Goal: Check status: Check status

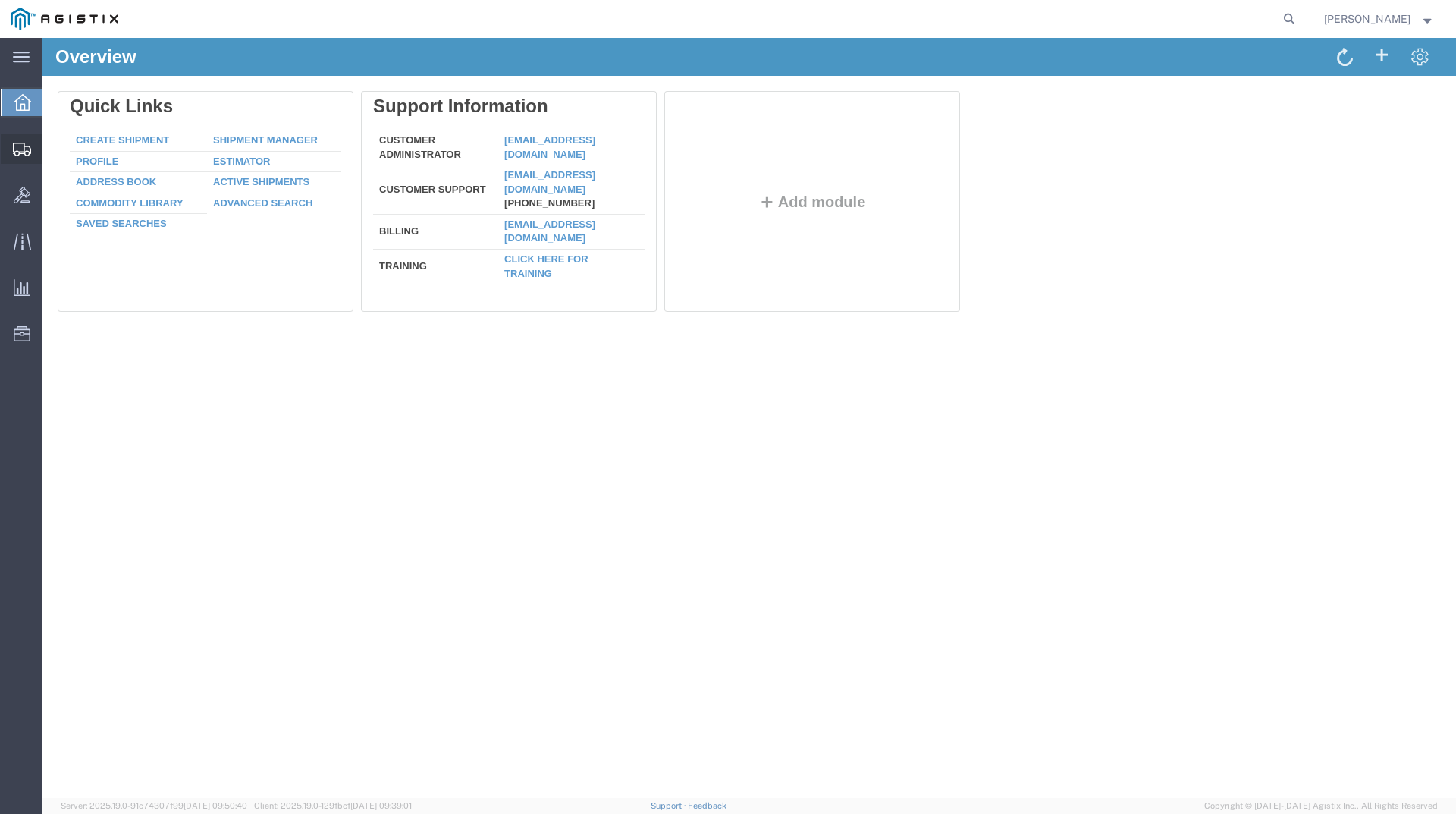
click at [53, 147] on span "Shipments" at bounding box center [47, 149] width 11 height 30
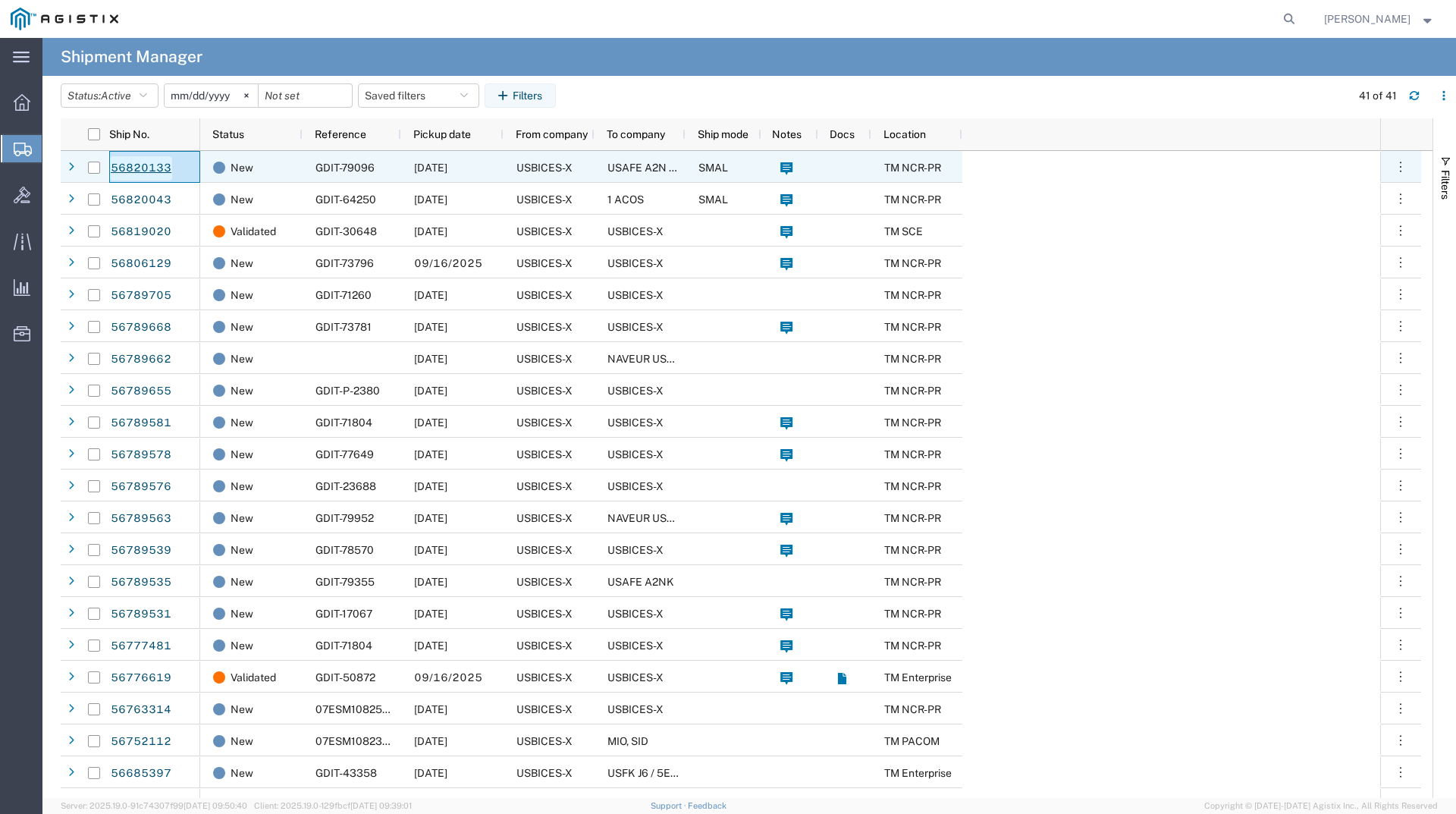
click at [139, 174] on link "56820133" at bounding box center [141, 168] width 62 height 24
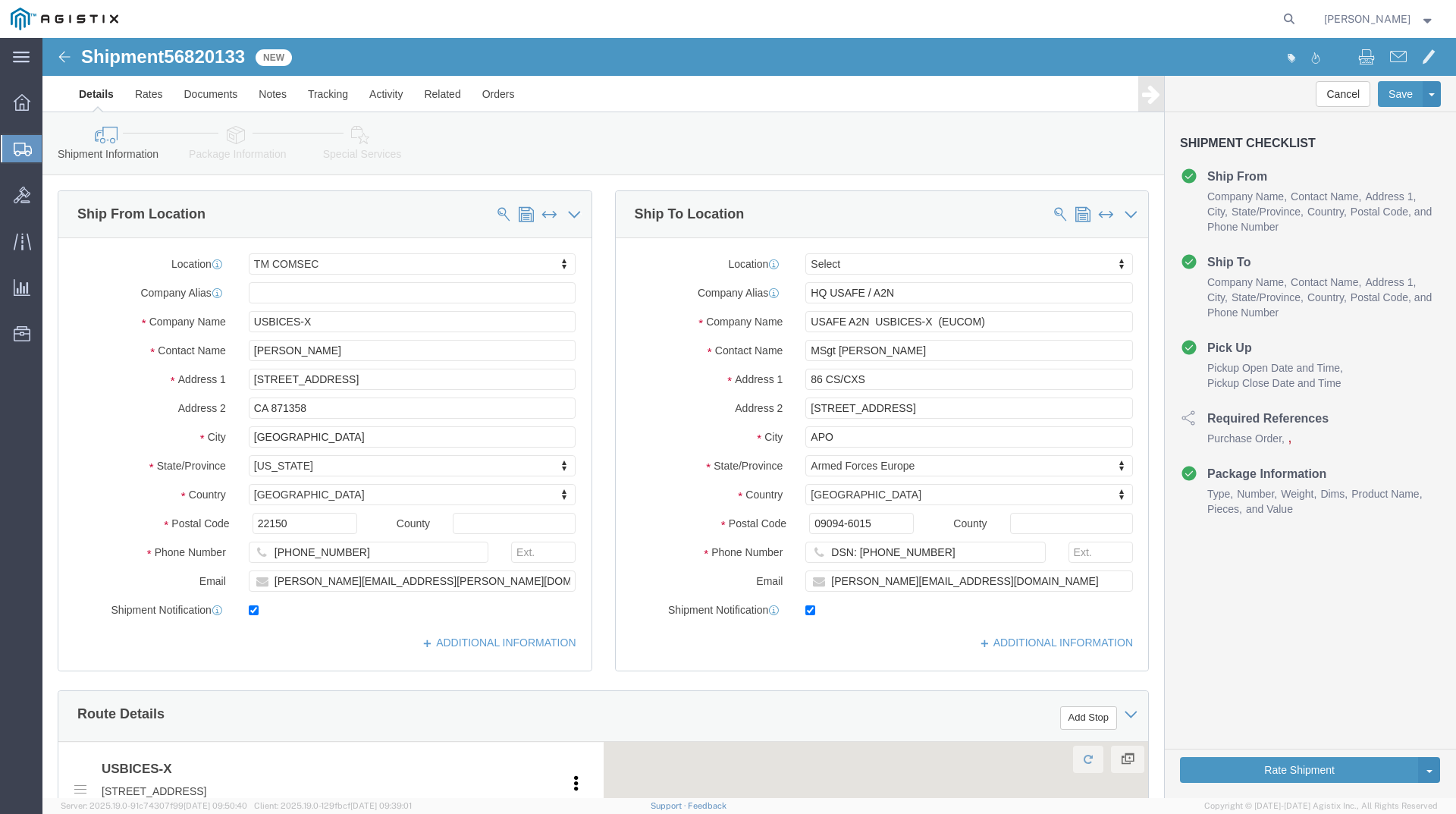
select select "59251"
select select
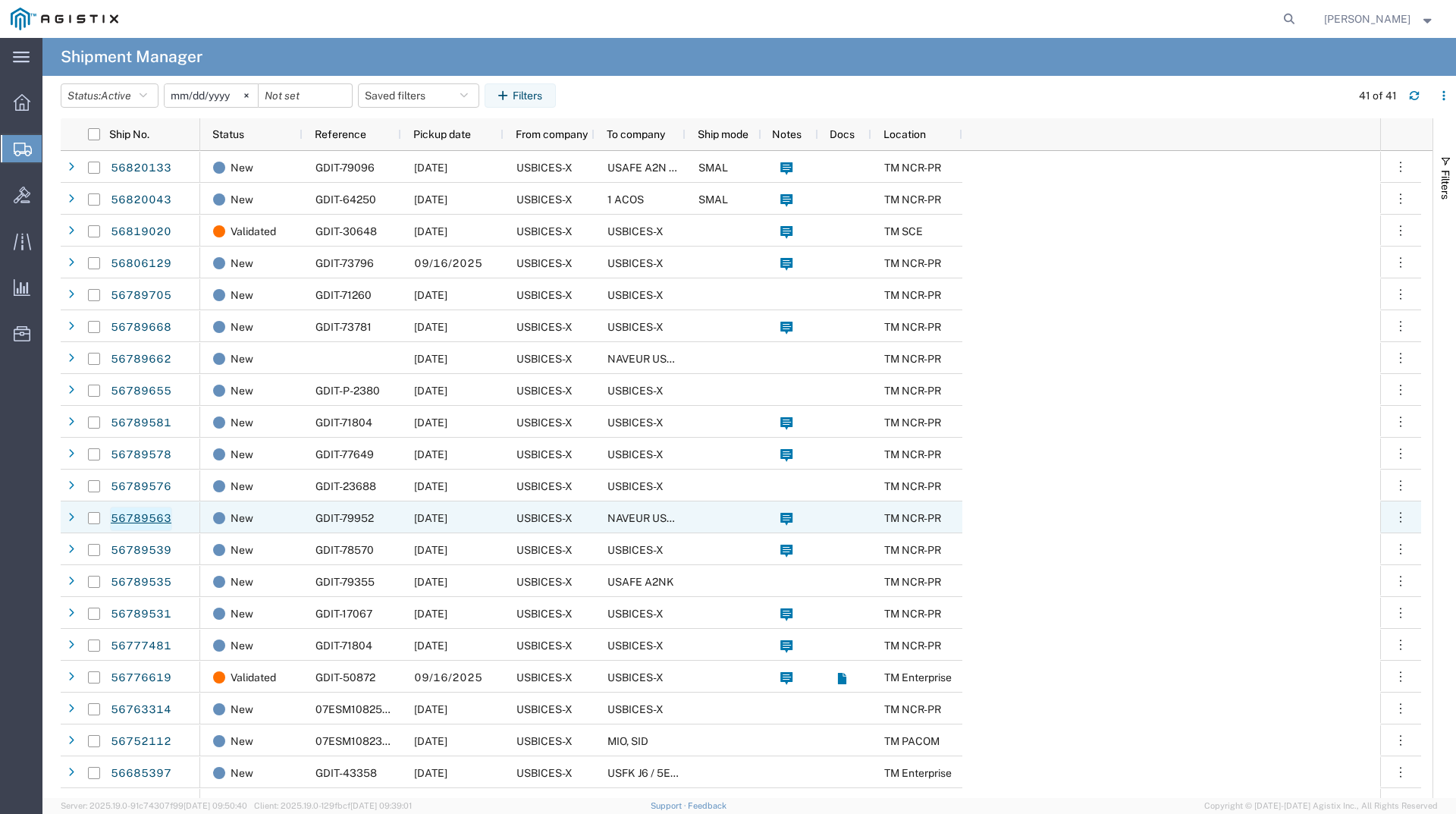
click at [145, 519] on link "56789563" at bounding box center [141, 519] width 62 height 24
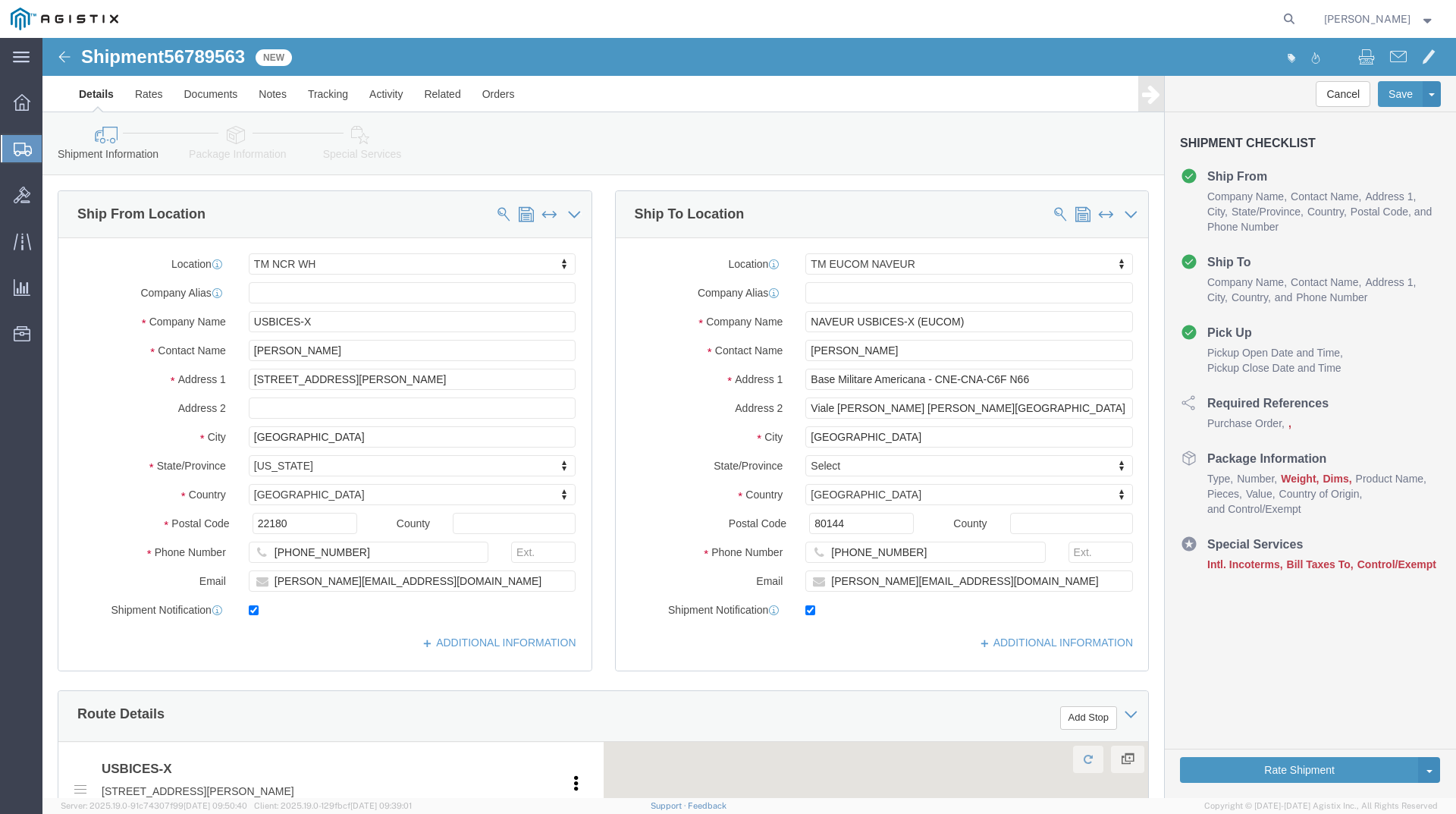
select select "69651"
select select "59114"
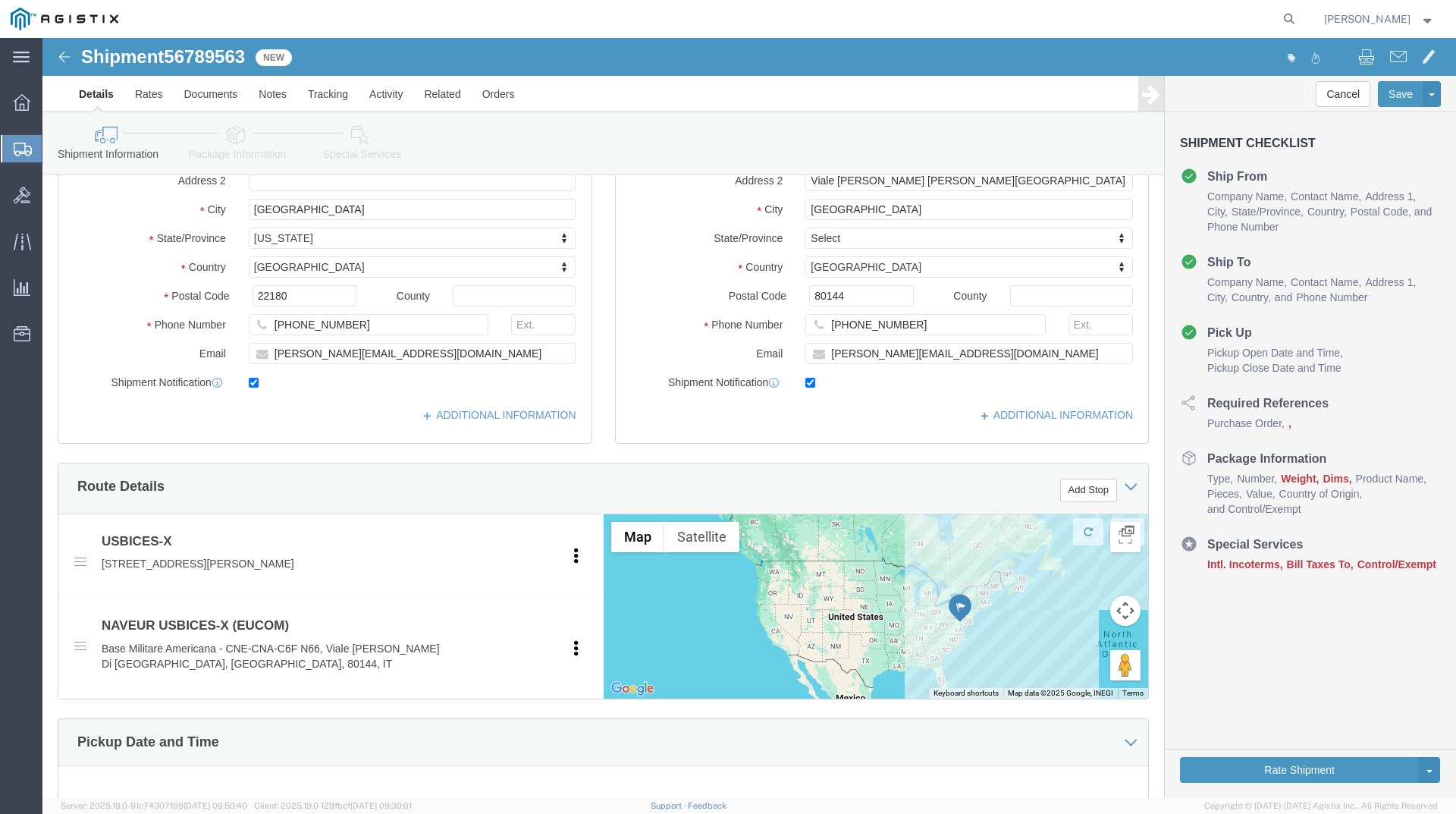
scroll to position [570, 0]
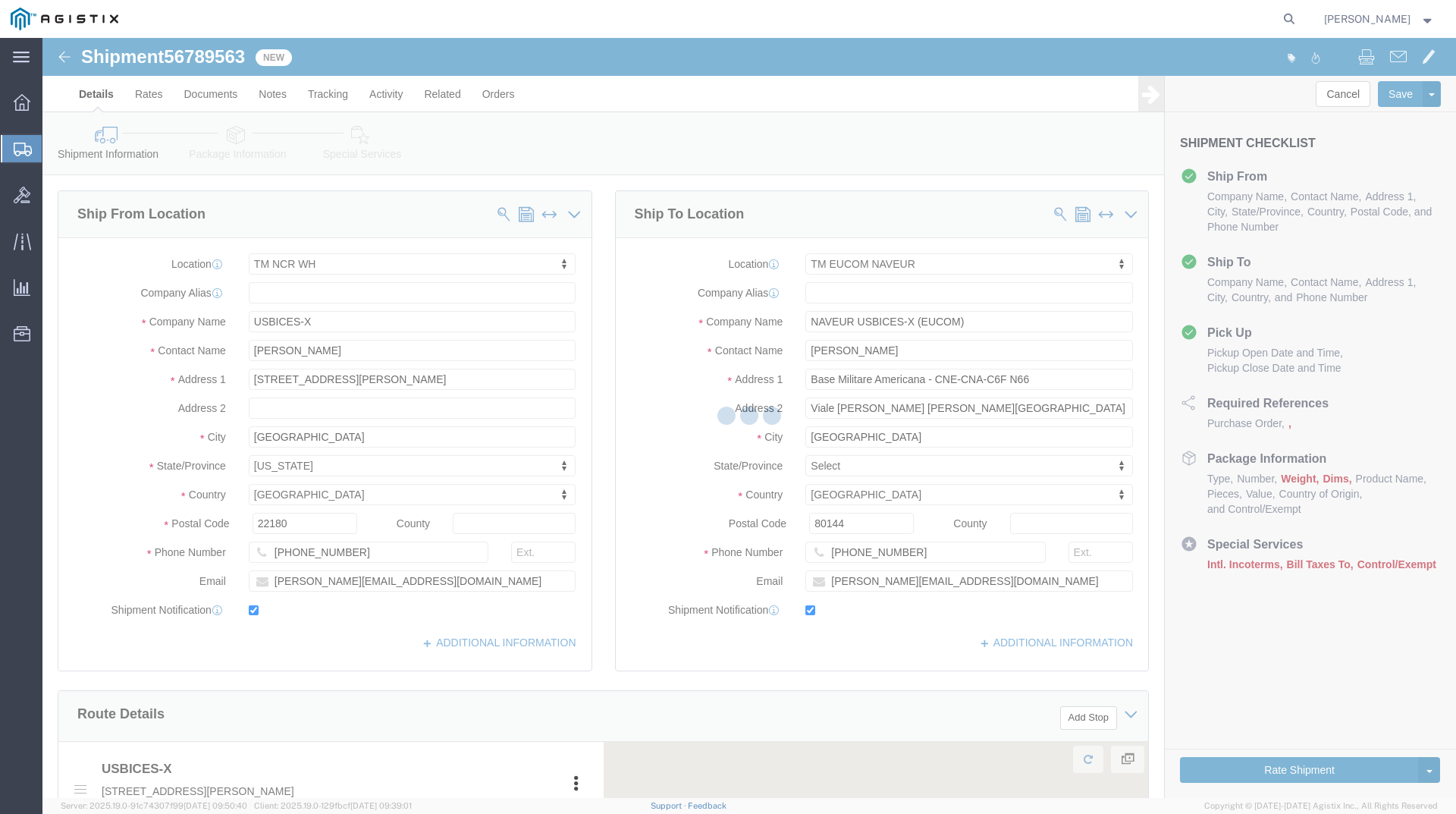
select select "69651"
select select "59114"
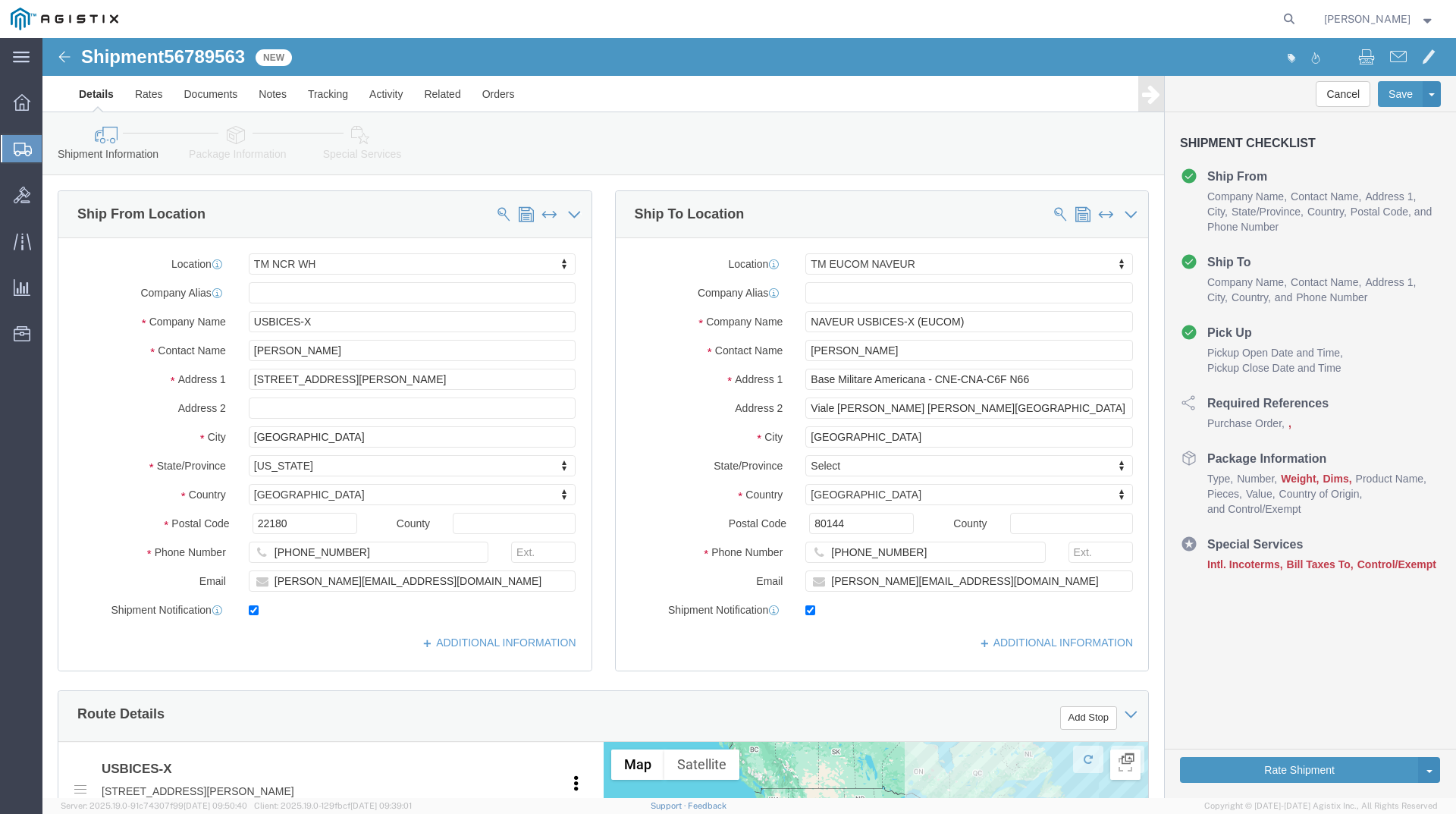
click div
click img
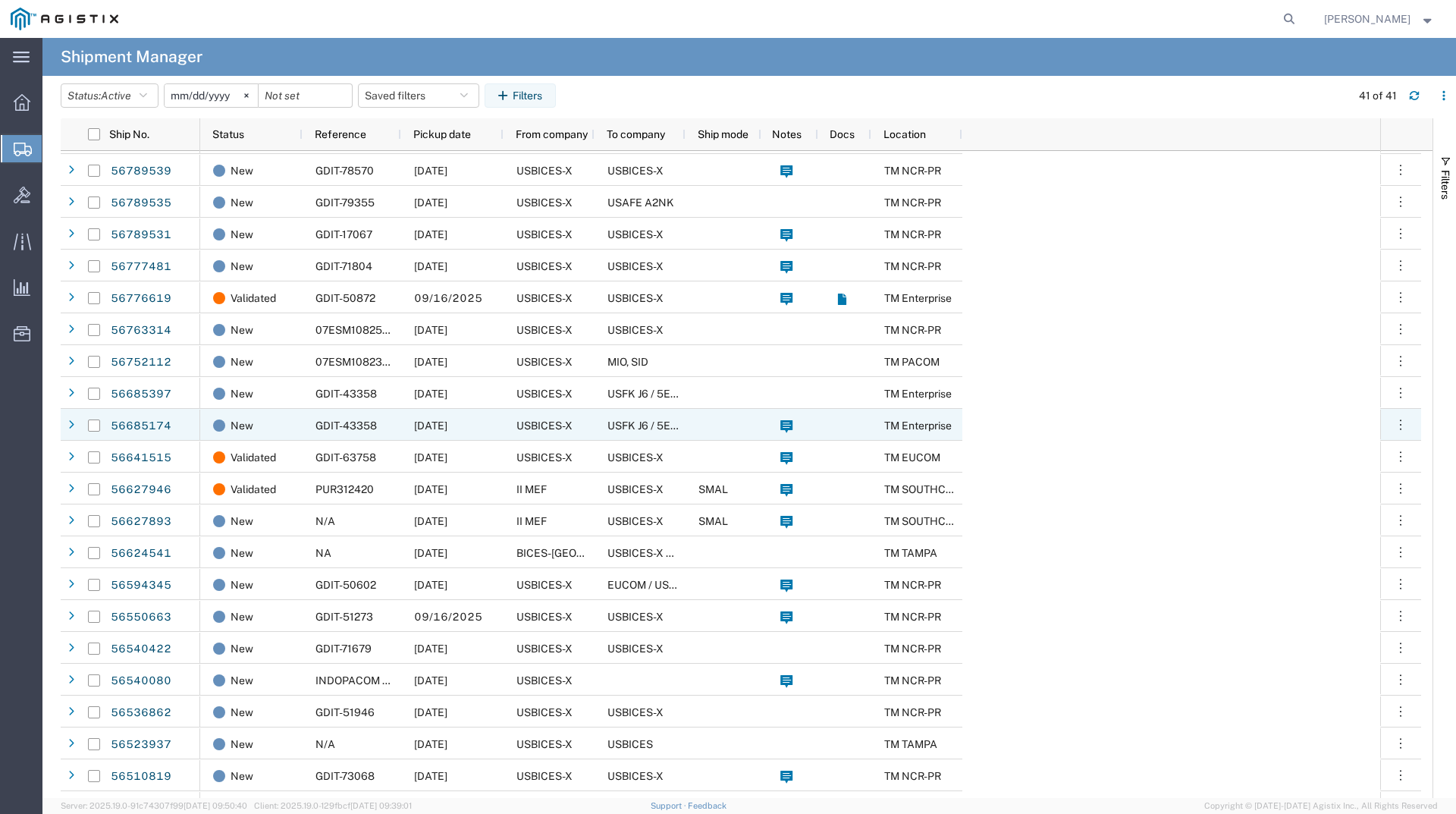
scroll to position [379, 0]
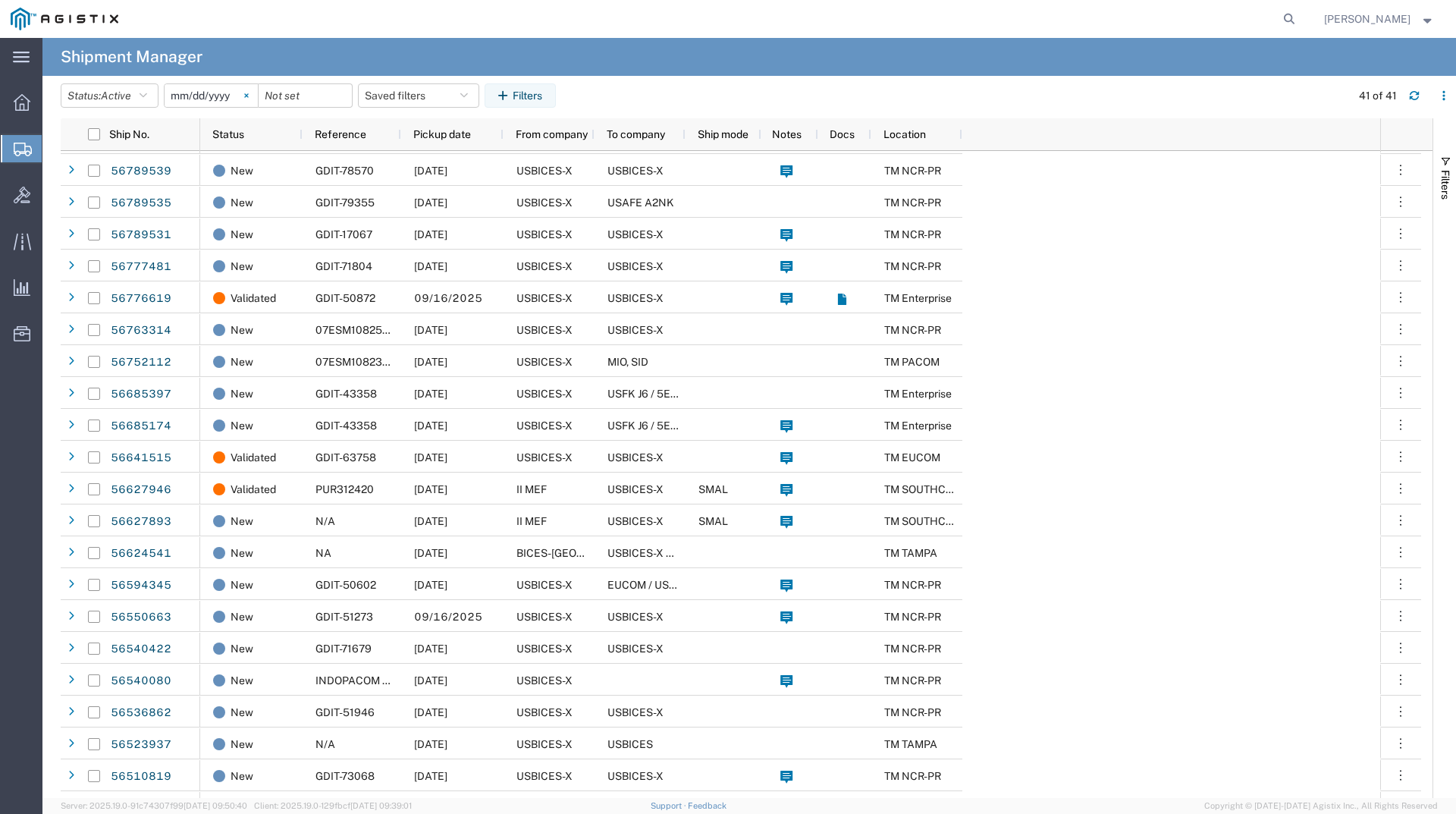
click at [250, 104] on svg-icon at bounding box center [245, 95] width 22 height 22
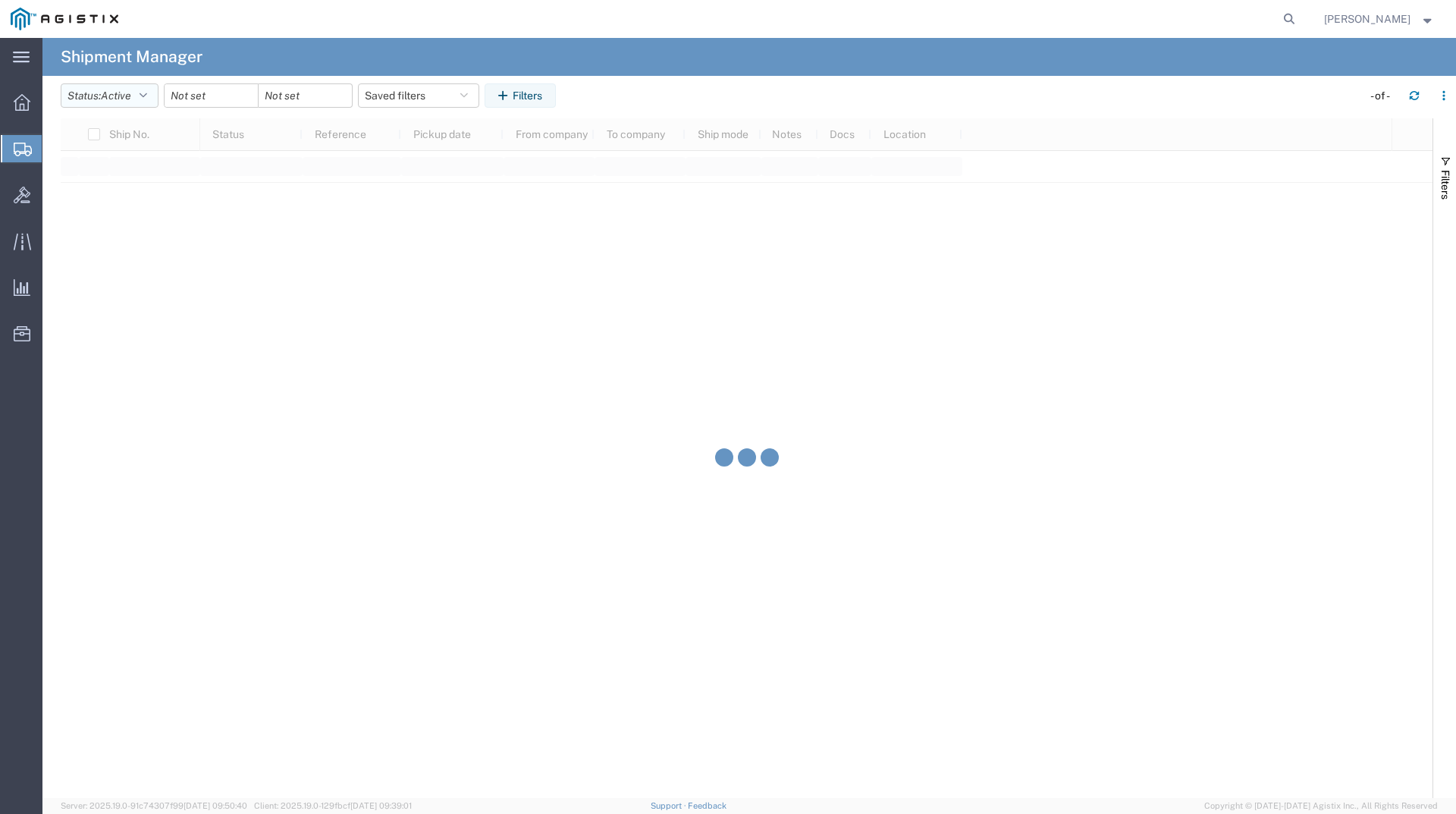
click at [151, 103] on button "Status: Active" at bounding box center [110, 95] width 98 height 24
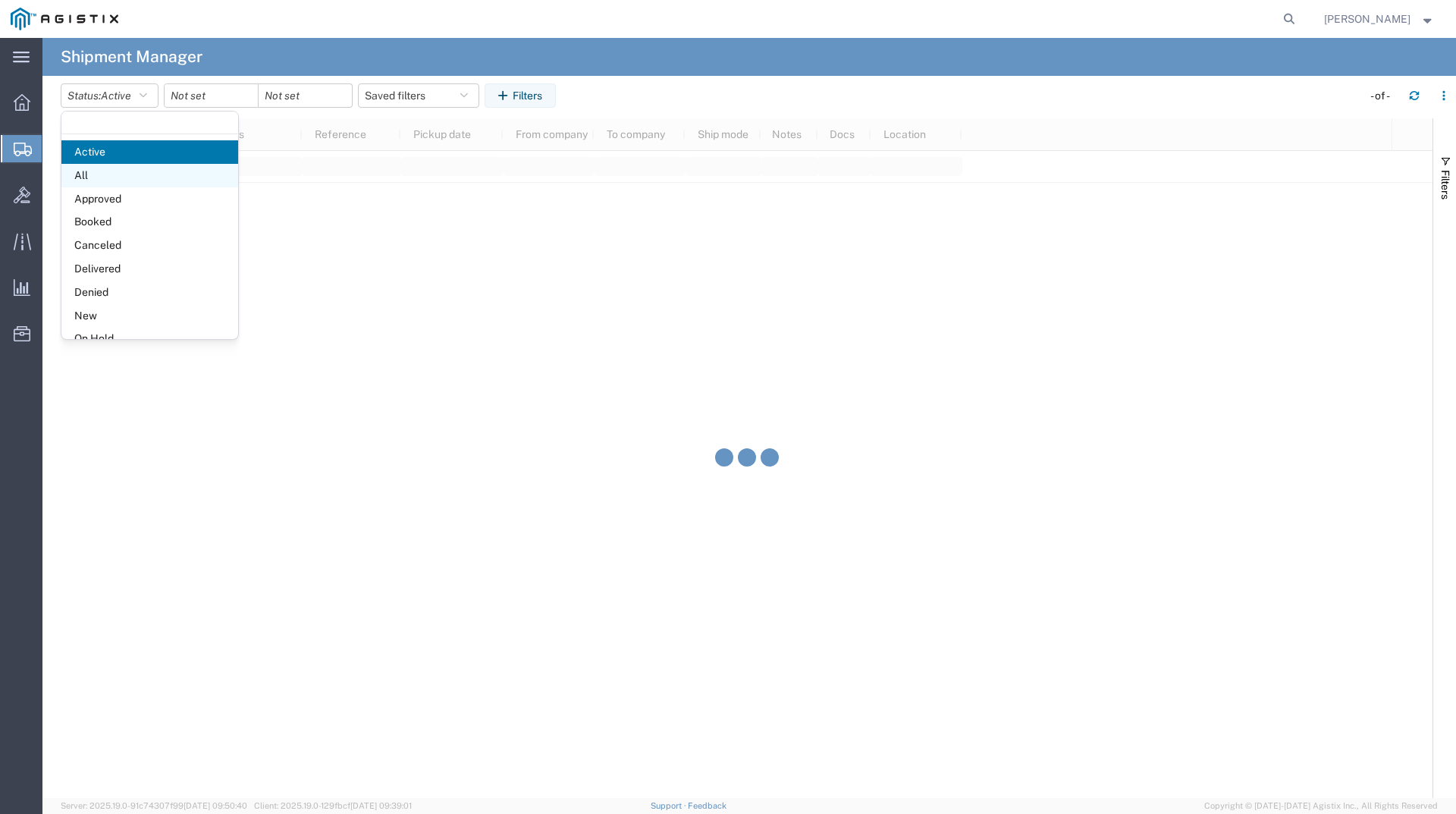
click at [128, 175] on span "All" at bounding box center [150, 176] width 177 height 23
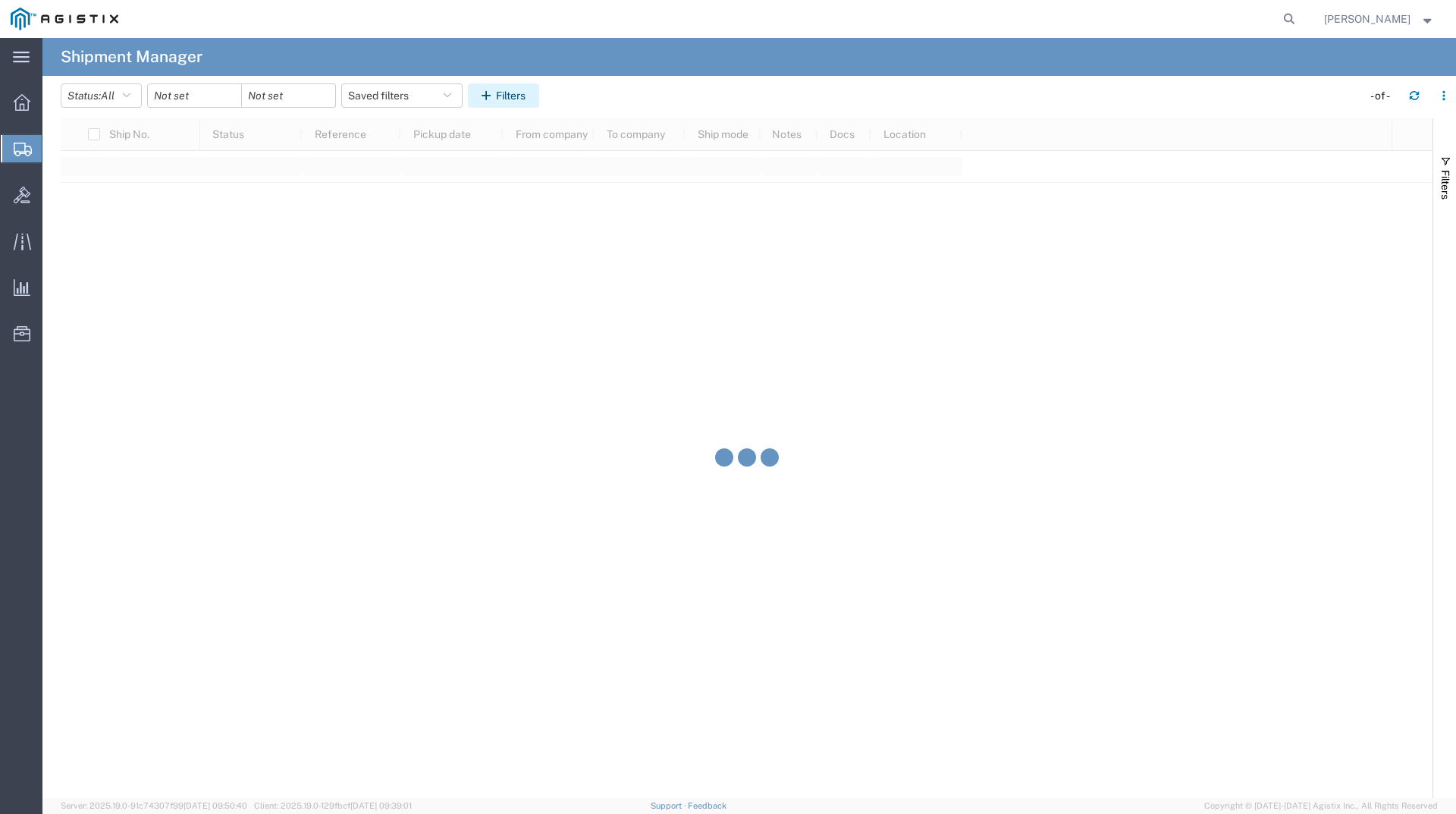
click at [507, 94] on button "Filters" at bounding box center [503, 95] width 71 height 24
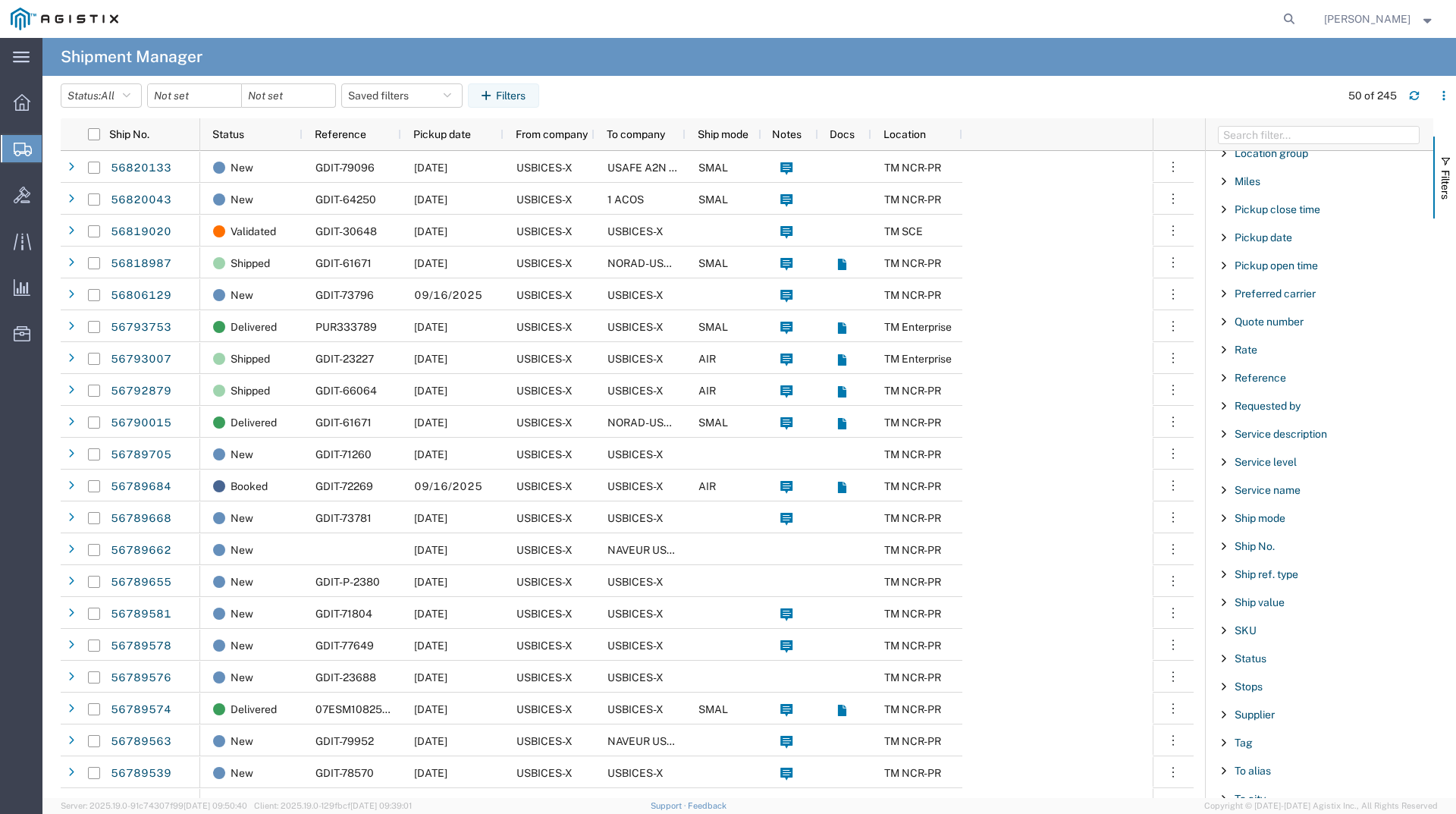
scroll to position [1205, 0]
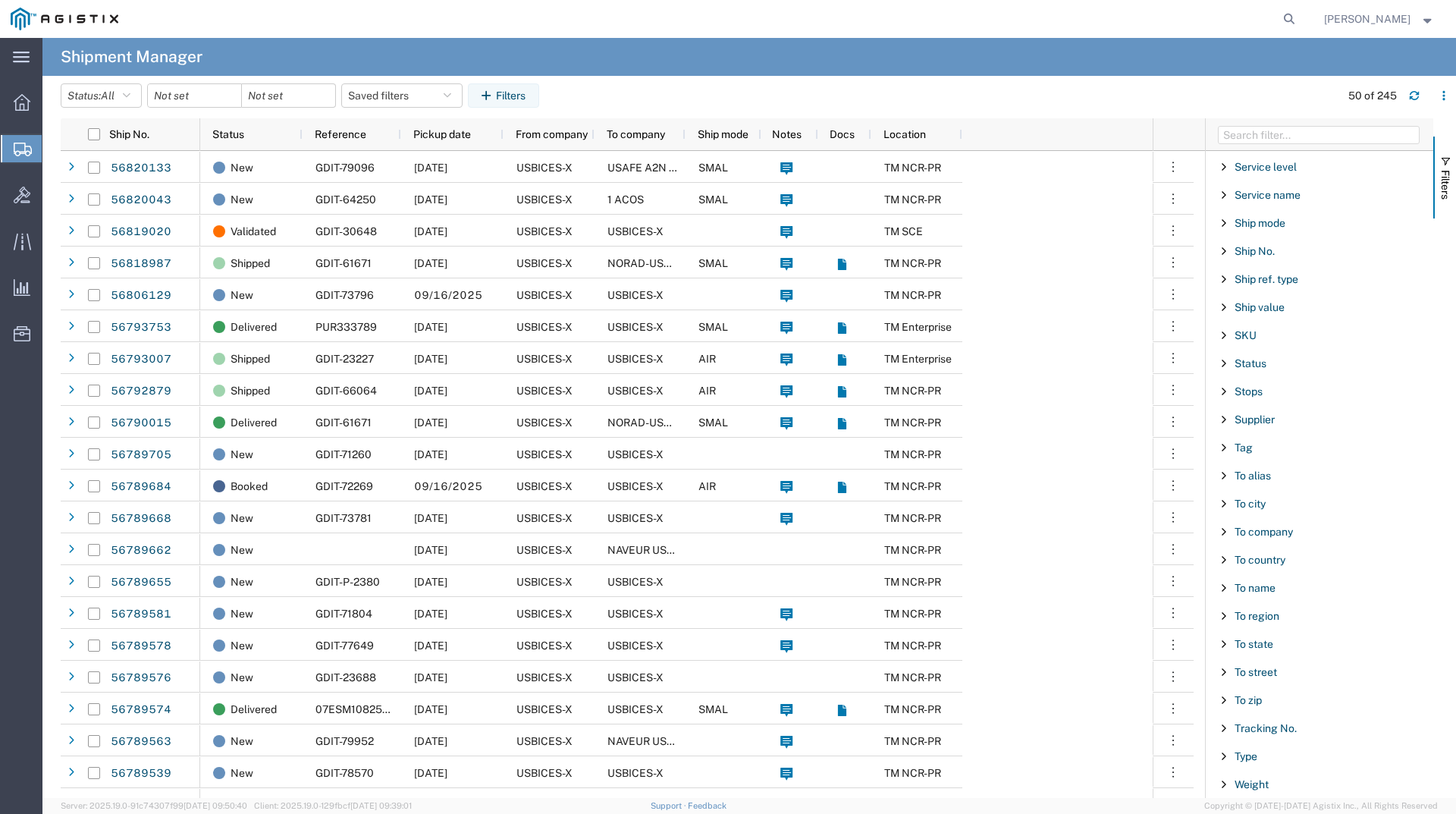
click at [1223, 537] on span "Filter List 66 Filters" at bounding box center [1224, 532] width 12 height 12
click at [1223, 535] on span "Filter List 66 Filters" at bounding box center [1224, 532] width 12 height 12
click at [1286, 567] on div "starts with" at bounding box center [1320, 570] width 174 height 12
click at [1286, 600] on input "Filter Value" at bounding box center [1324, 595] width 199 height 18
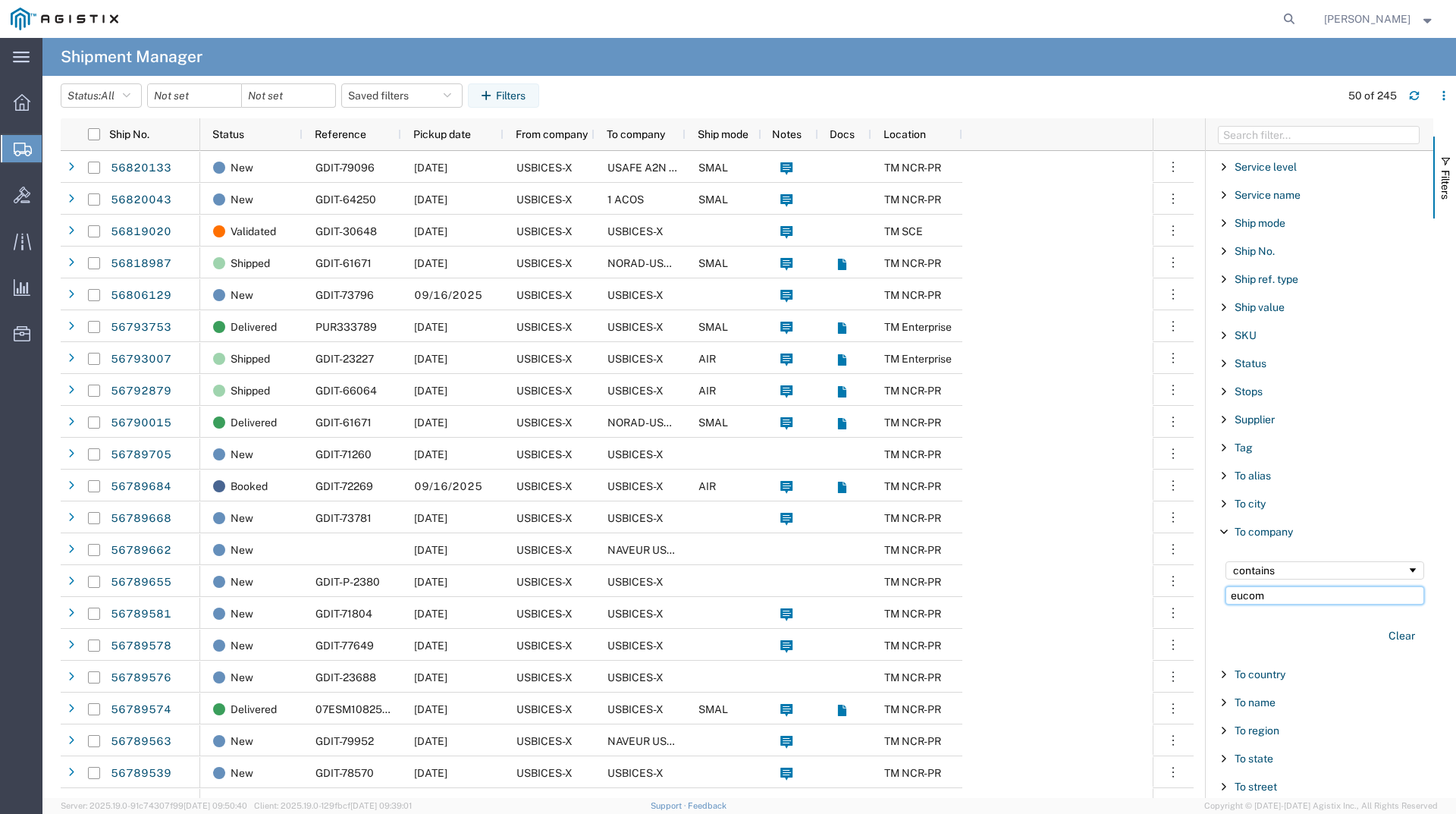
type input "eucom"
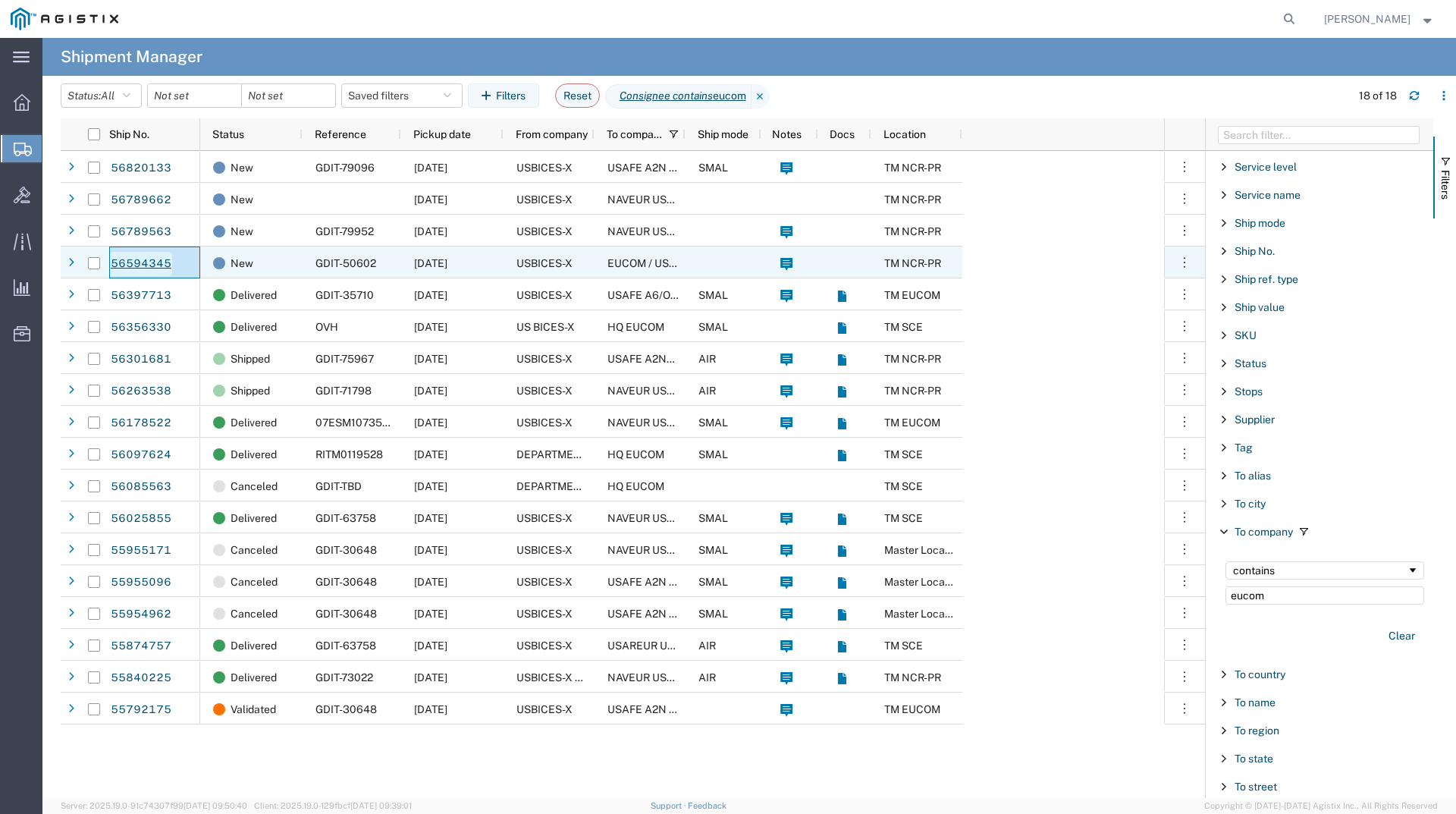
click at [154, 266] on link "56594345" at bounding box center [141, 263] width 62 height 24
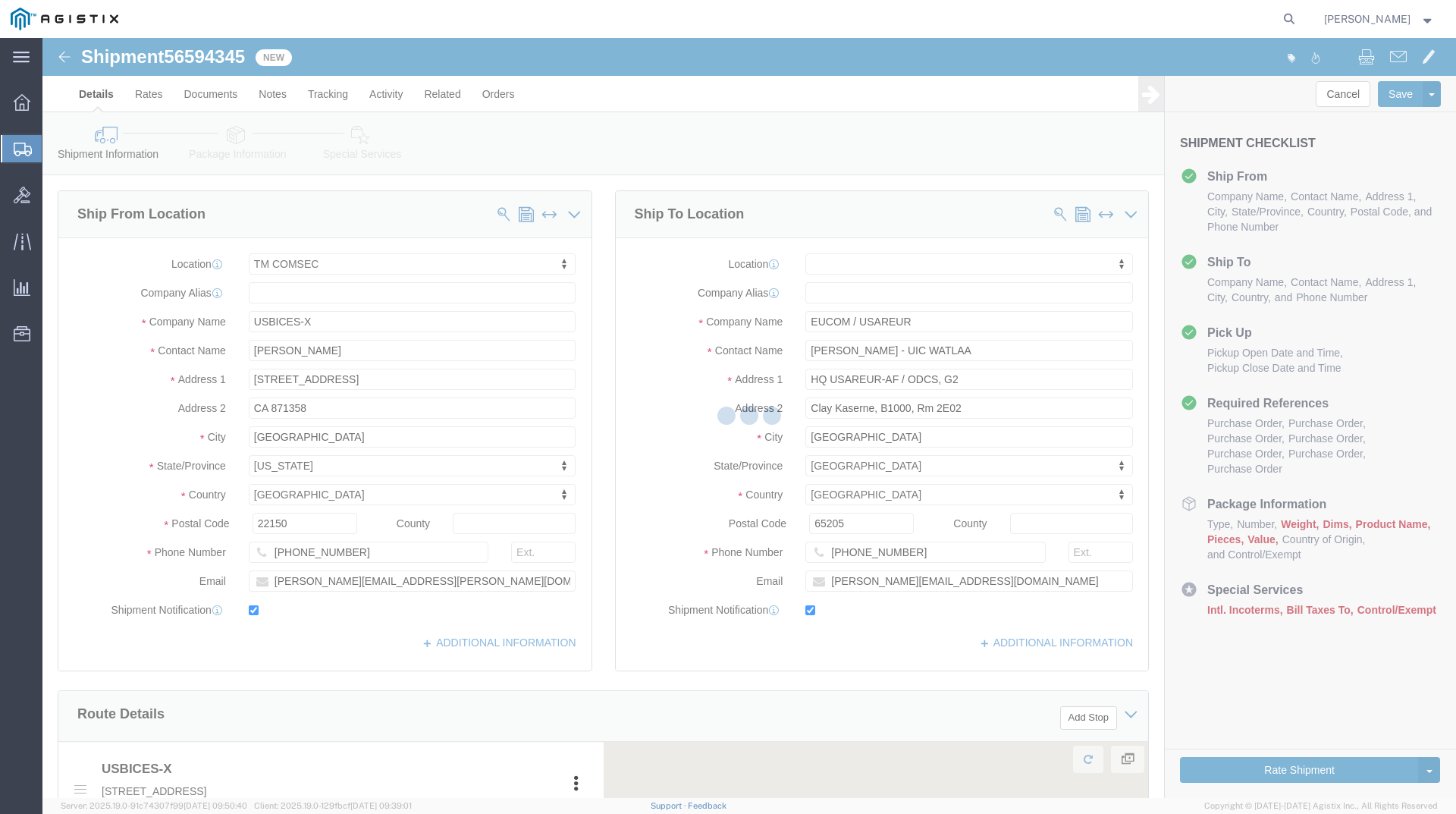
select select "59251"
select select
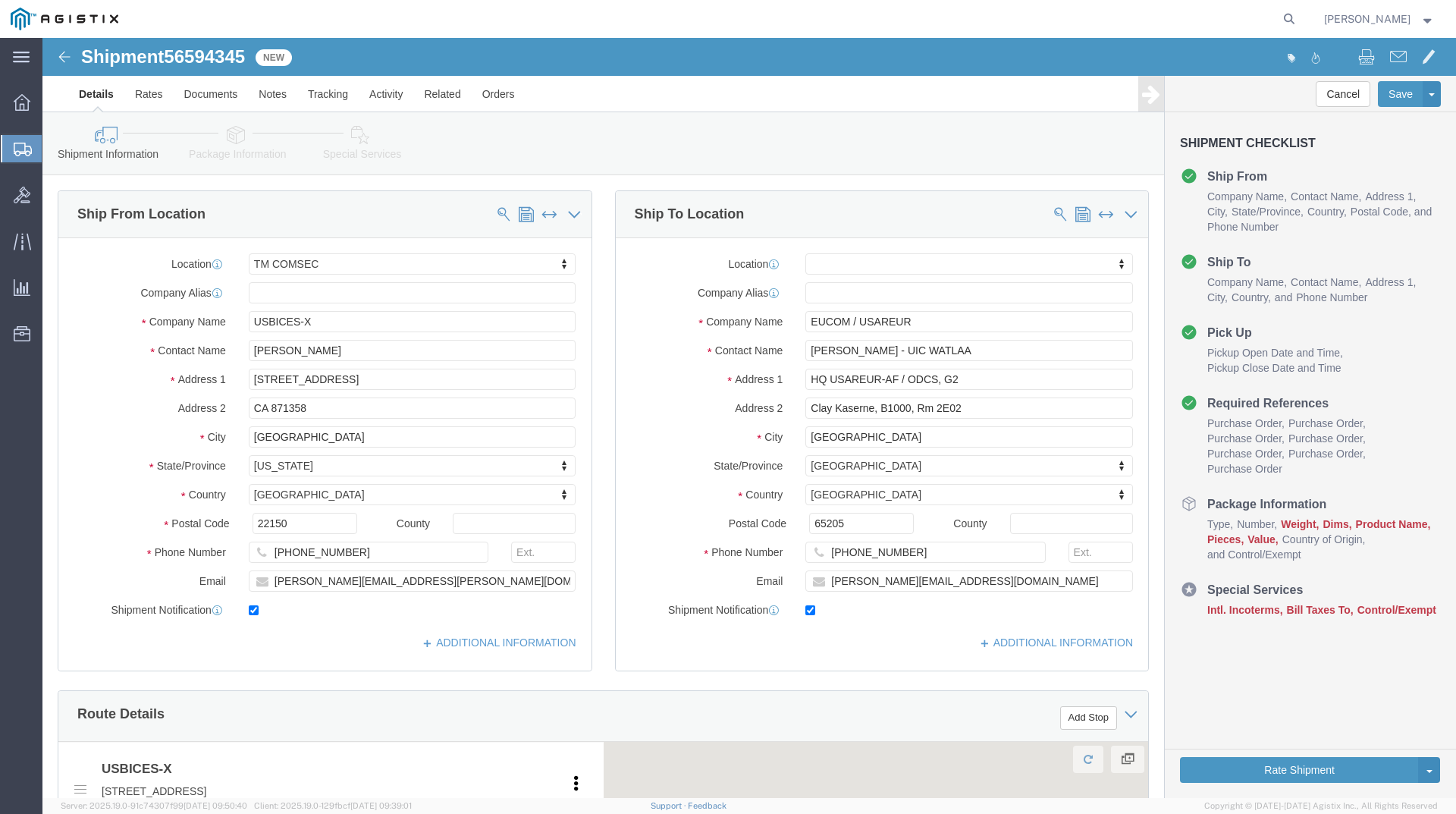
click img
